Goal: Check status: Check status

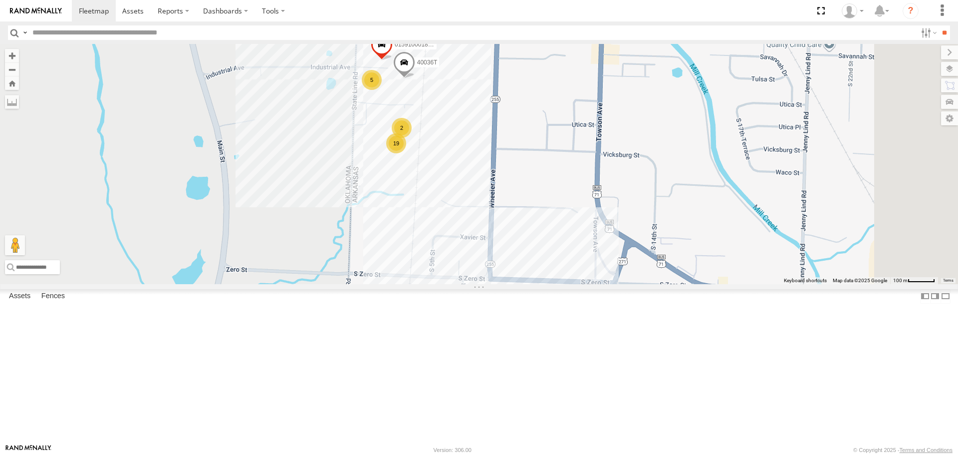
drag, startPoint x: 466, startPoint y: 185, endPoint x: 454, endPoint y: 204, distance: 22.4
click at [454, 204] on div "T3214 37127T 40022T T1806 87121T 40061T 47252T T3205 40037T 37124T 37090T 5381-…" at bounding box center [479, 164] width 958 height 240
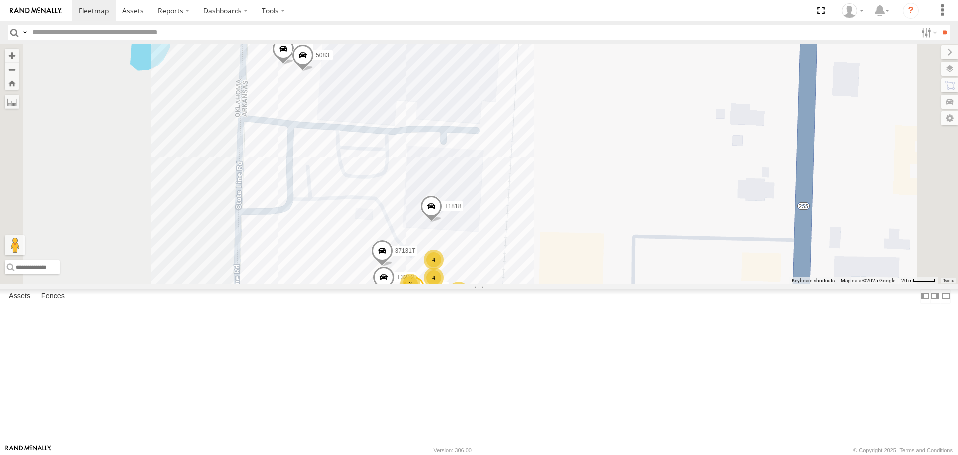
drag, startPoint x: 625, startPoint y: 195, endPoint x: 640, endPoint y: 150, distance: 46.9
click at [640, 150] on div "T3214 37127T 40022T T1806 87121T 40061T 47252T T3205 40037T 37124T 37090T 5381-…" at bounding box center [479, 164] width 958 height 240
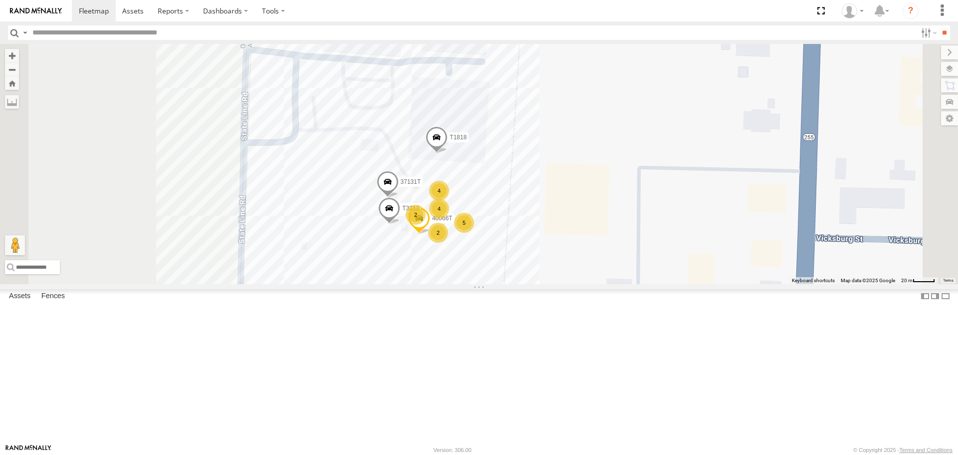
drag, startPoint x: 649, startPoint y: 279, endPoint x: 656, endPoint y: 218, distance: 61.7
click at [656, 218] on div "T3214 37127T 40022T T1806 87121T 40061T 47252T T3205 40037T 37124T 37090T 5381-…" at bounding box center [479, 164] width 958 height 240
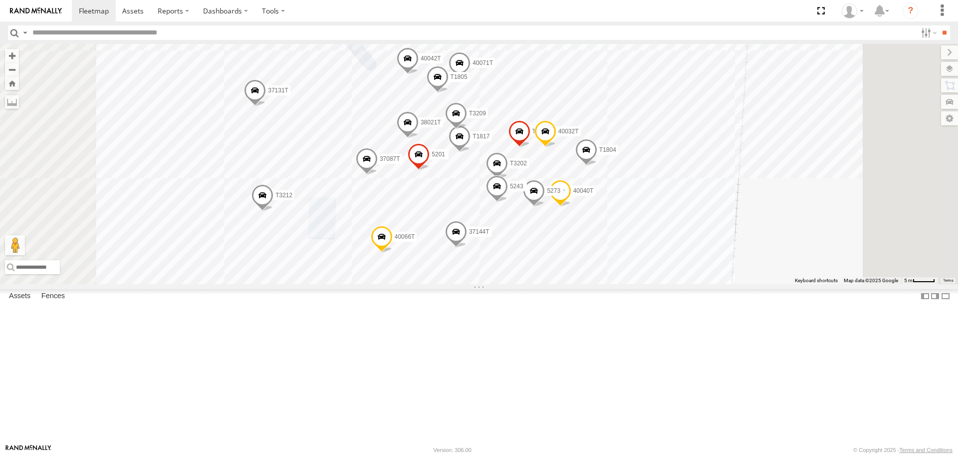
click at [571, 207] on span at bounding box center [560, 193] width 22 height 27
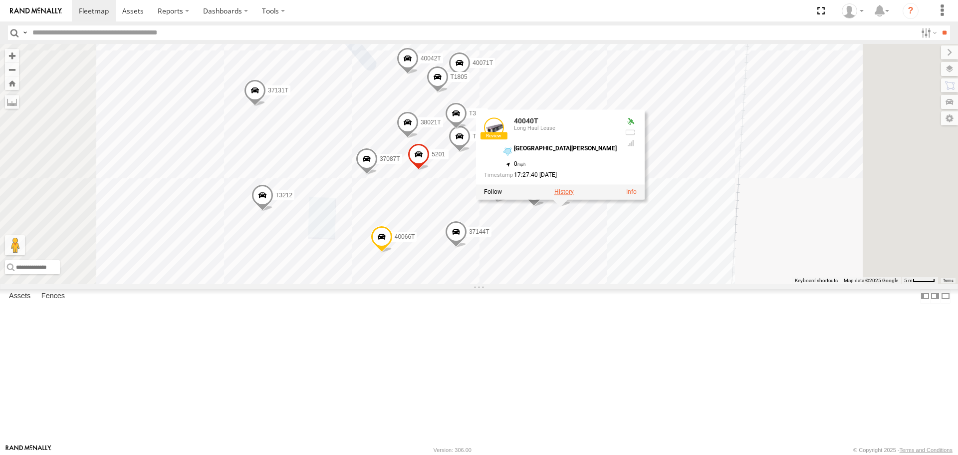
click at [574, 196] on label at bounding box center [563, 192] width 19 height 7
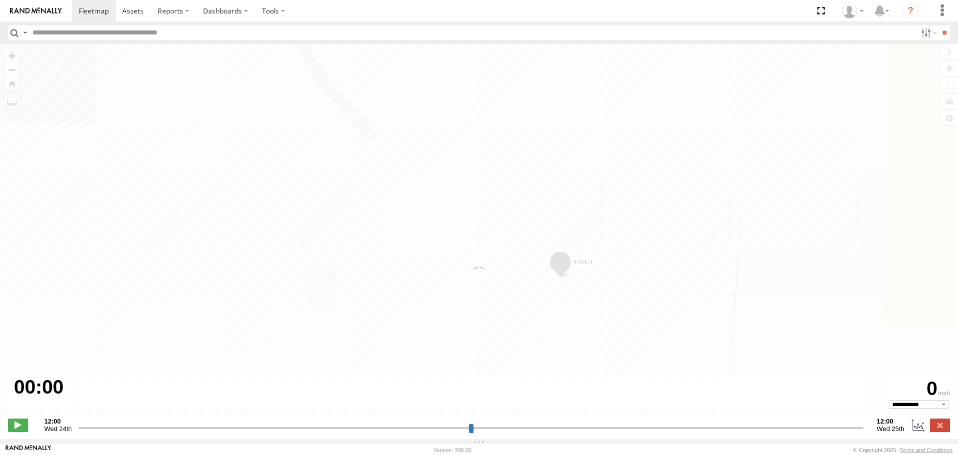
type input "**********"
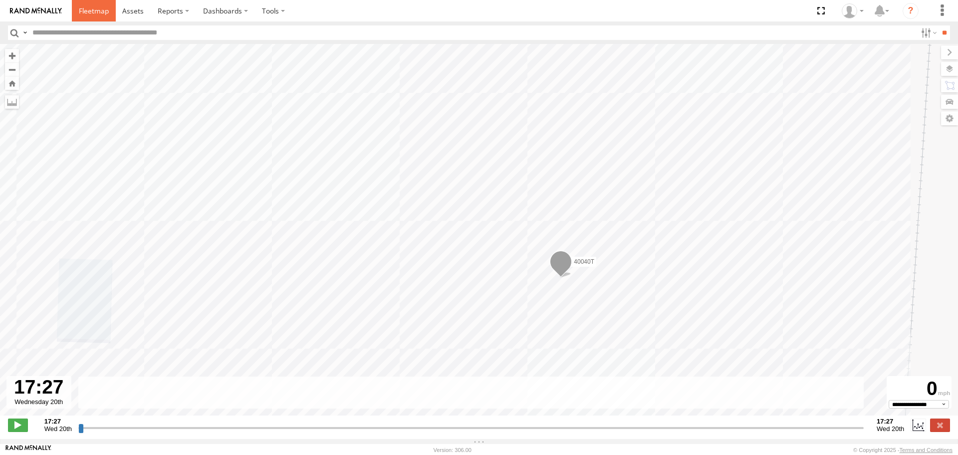
click at [98, 11] on span at bounding box center [94, 10] width 30 height 9
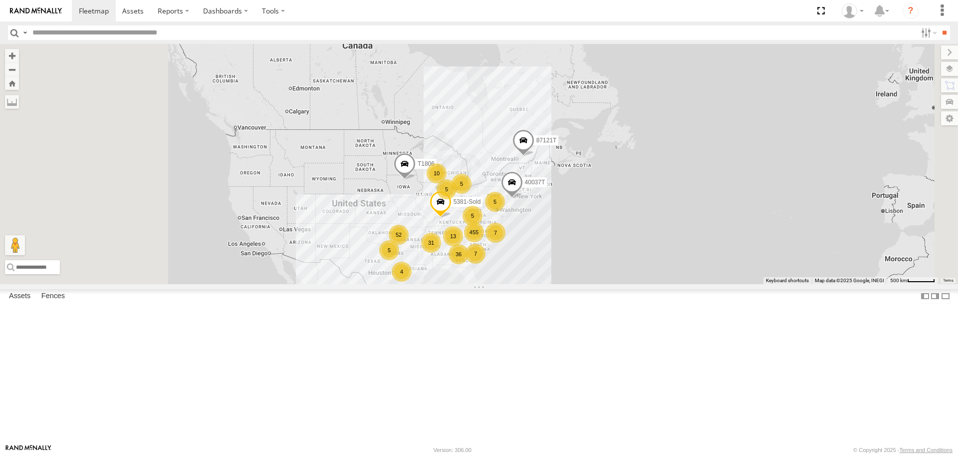
drag, startPoint x: 386, startPoint y: 254, endPoint x: 457, endPoint y: 301, distance: 84.9
click at [457, 283] on div "T1806 87121T 40037T 5381-Sold 455 36 5 52 10 31 7 2 5 13 7 5 5 4 5" at bounding box center [479, 164] width 958 height 240
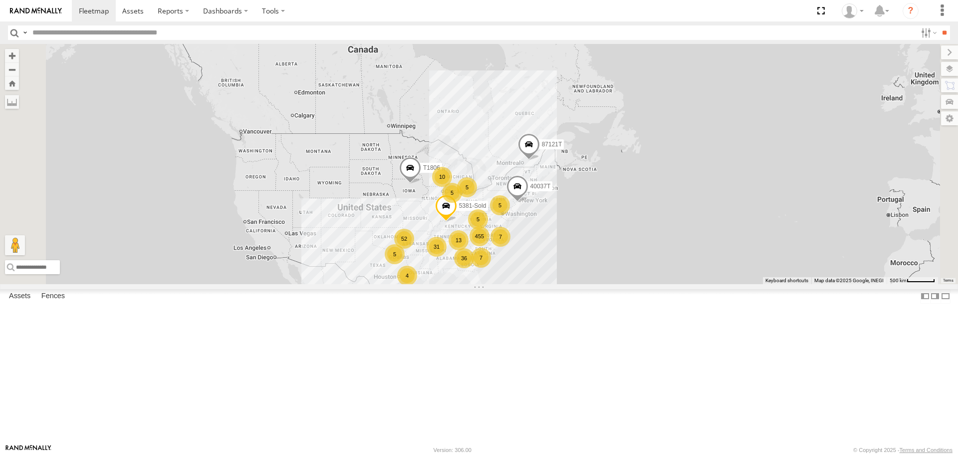
click at [447, 283] on div "T1806 87121T 40037T 5381-Sold 455 36 5 52 10 31 7 2 5 13 7 5 5 4 5" at bounding box center [479, 164] width 958 height 240
